Goal: Check status: Check status

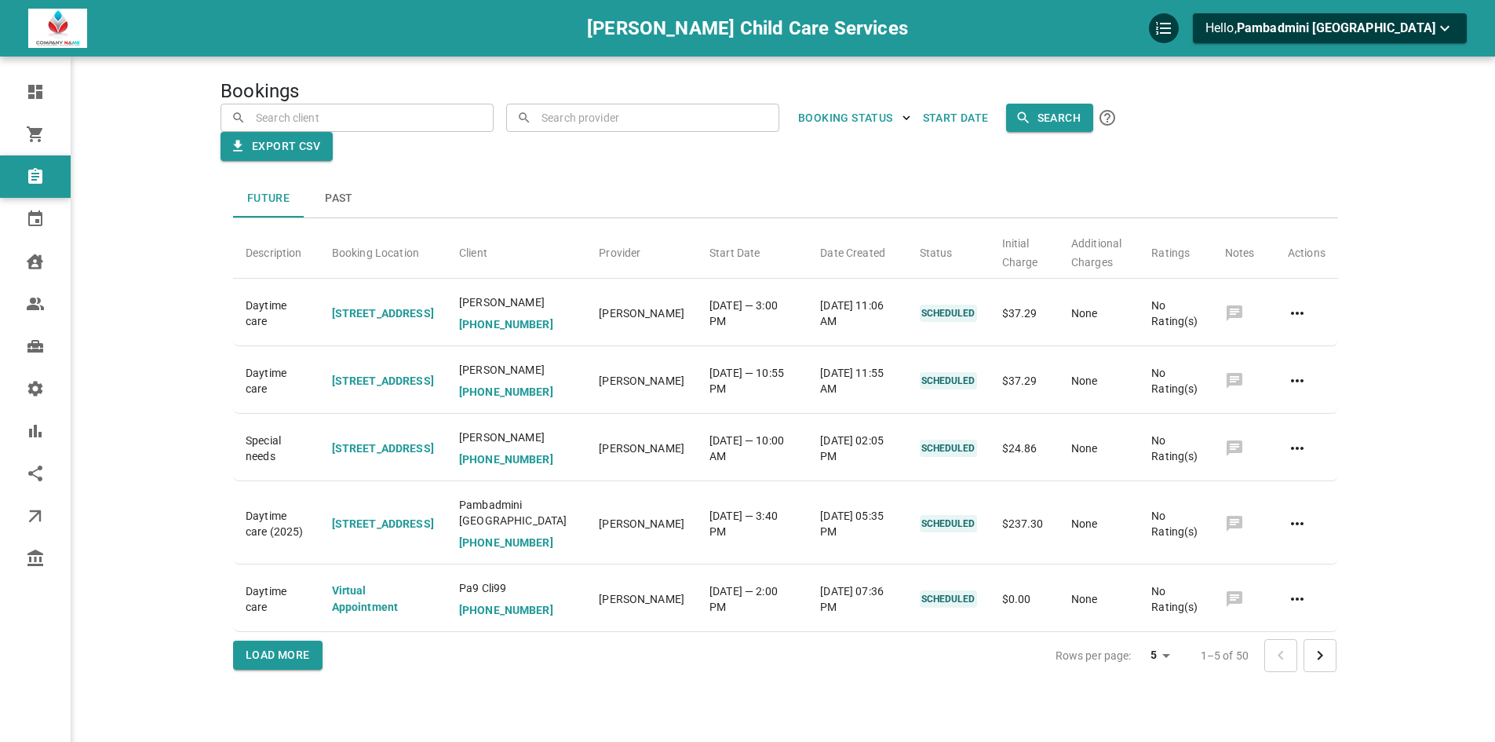
click at [668, 118] on div "Bookings ​ ​ ​ ​ BOOKING STATUS Start Date Search Export CSV Future Past Descri…" at bounding box center [786, 395] width 1130 height 742
click at [668, 115] on input "text" at bounding box center [653, 117] width 231 height 27
click at [483, 120] on input "text" at bounding box center [367, 117] width 231 height 27
type input "g"
click at [650, 156] on li "Helen Hunt pajawale+helen@gmail.com" at bounding box center [642, 158] width 273 height 40
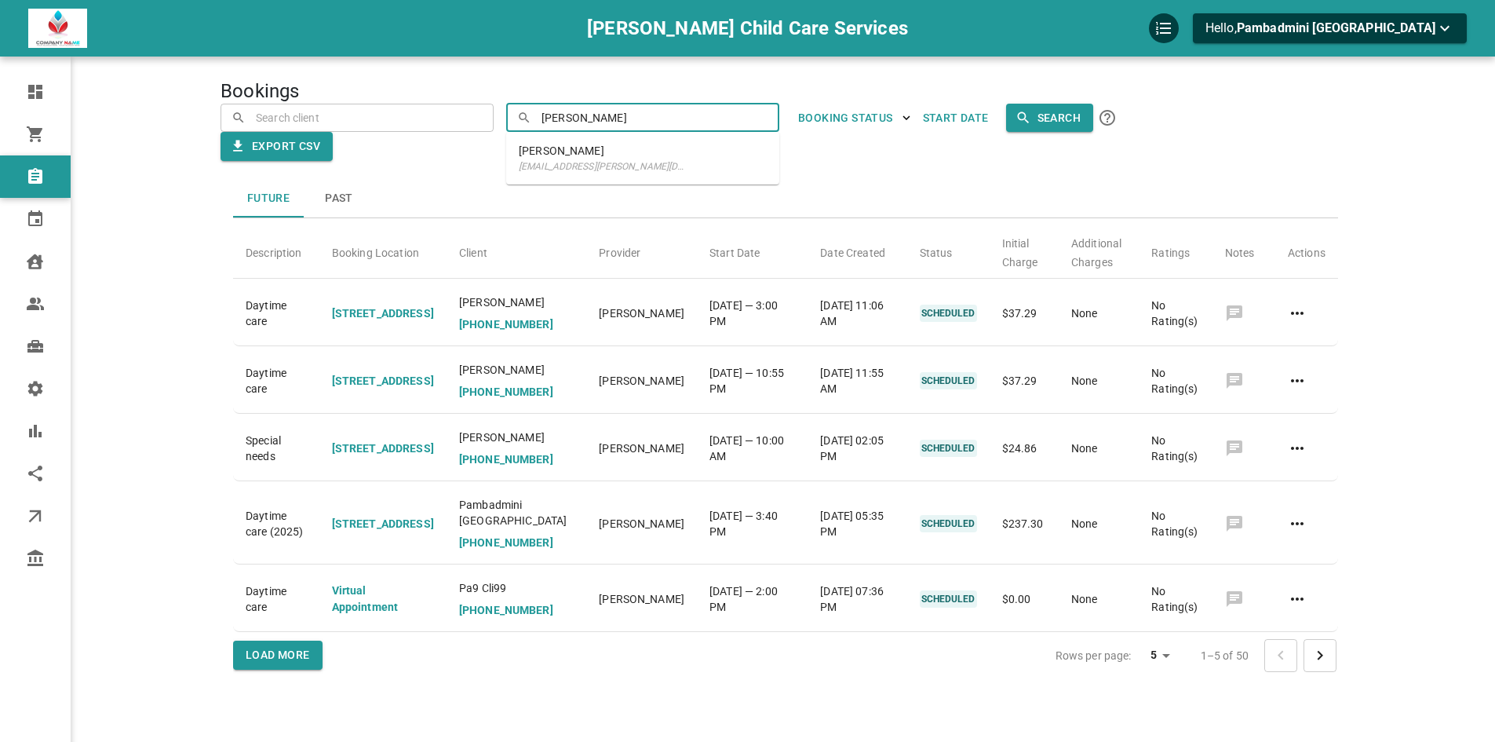
type input "[PERSON_NAME]"
click at [768, 159] on div "Future Past Description Booking Location Client Provider Start Date Date Create…" at bounding box center [754, 396] width 1193 height 596
